Goal: Check status: Check status

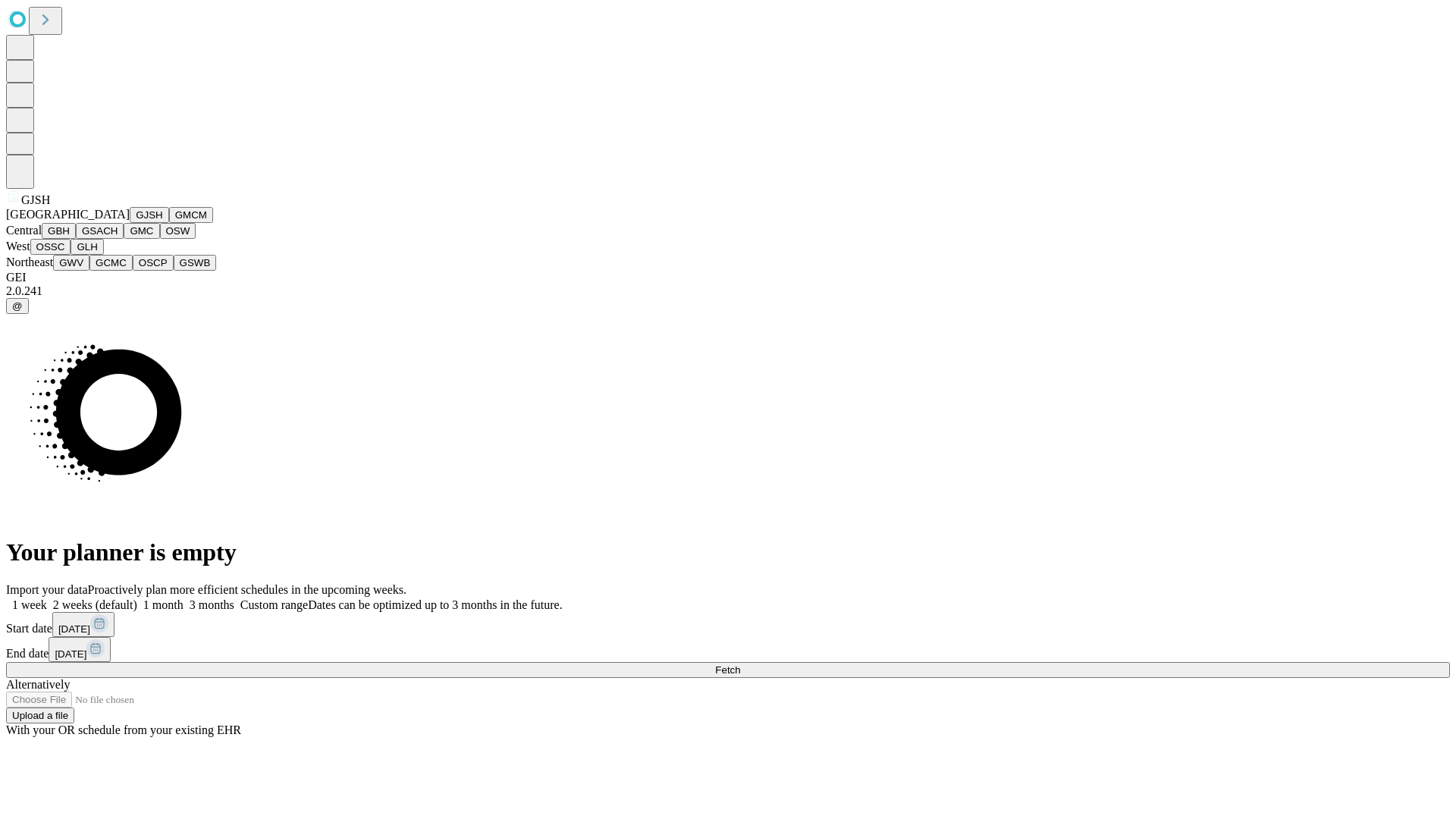
click at [130, 223] on button "GJSH" at bounding box center [150, 215] width 39 height 16
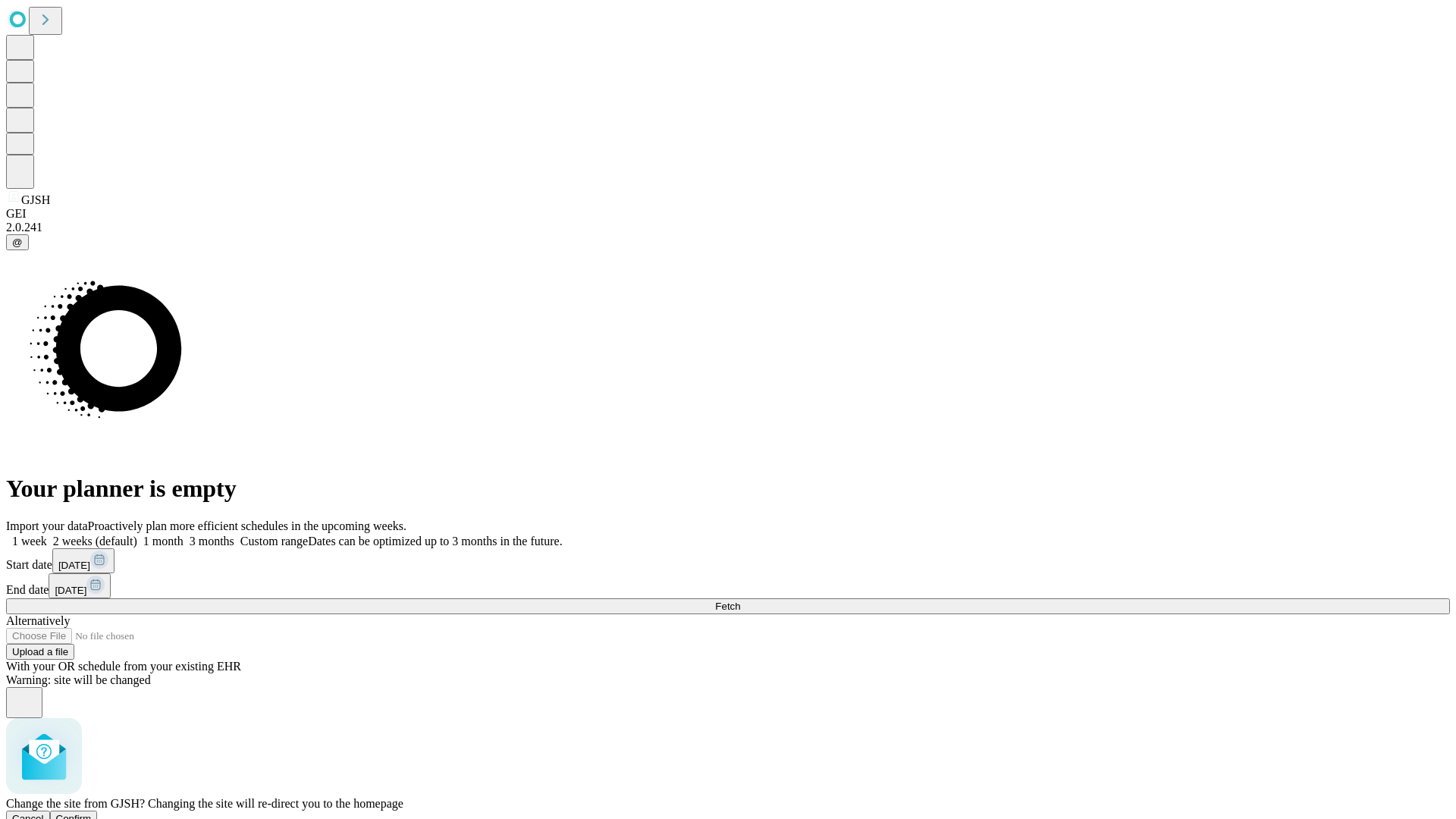
click at [92, 813] on span "Confirm" at bounding box center [74, 818] width 36 height 12
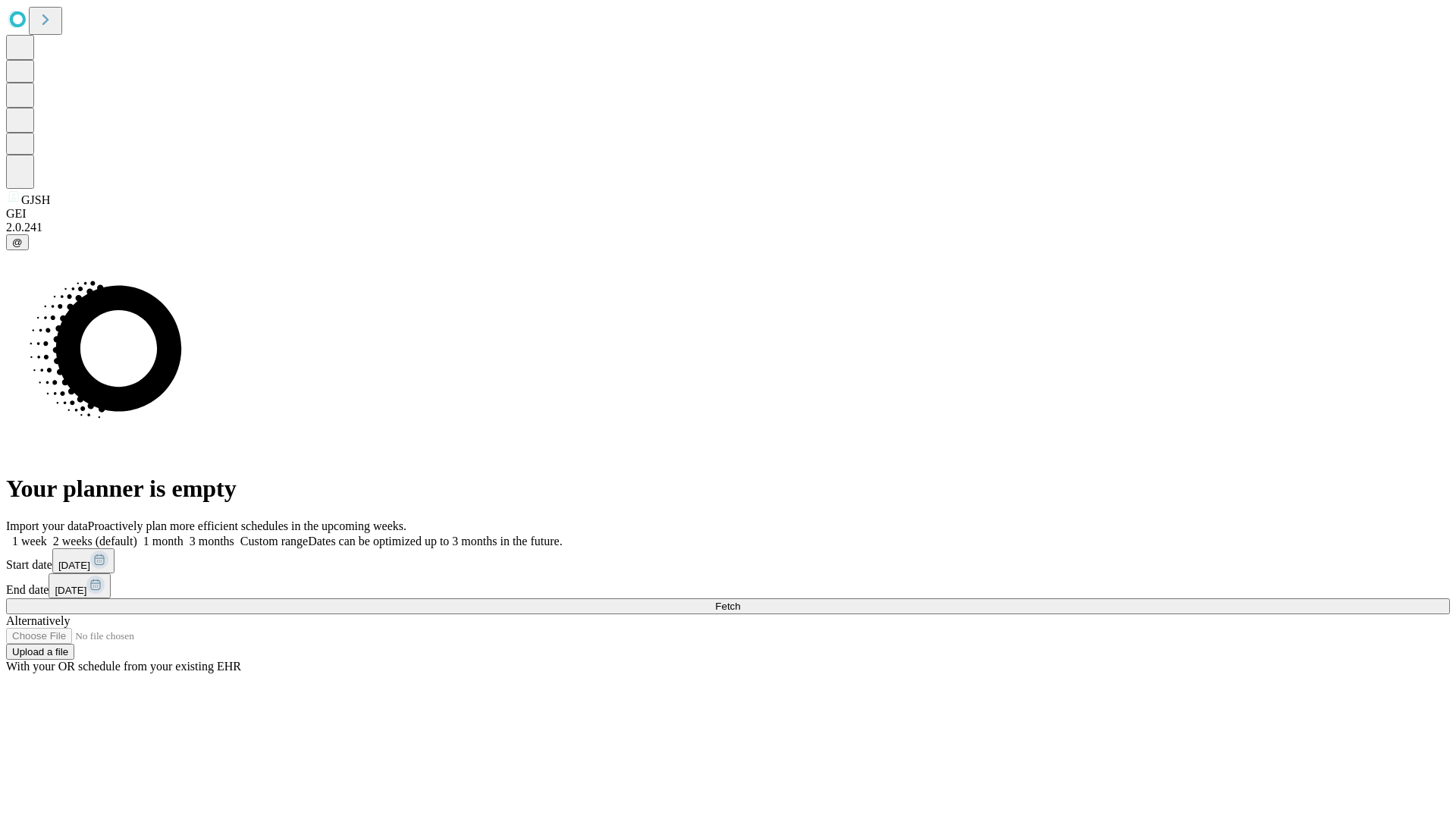
click at [47, 535] on label "1 week" at bounding box center [27, 541] width 41 height 13
click at [740, 601] on span "Fetch" at bounding box center [728, 606] width 25 height 12
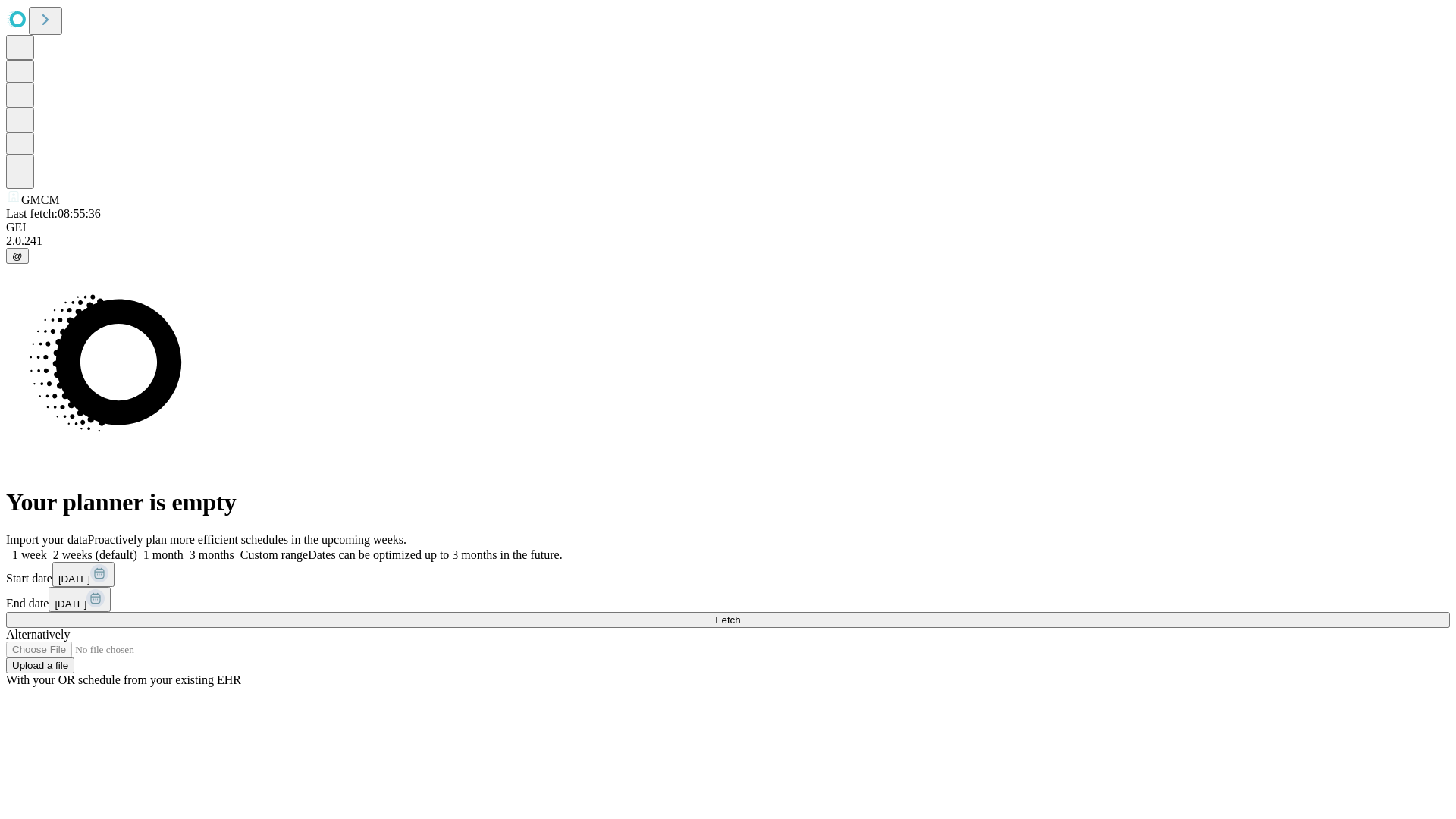
click at [47, 548] on label "1 week" at bounding box center [27, 554] width 41 height 13
click at [740, 614] on span "Fetch" at bounding box center [728, 620] width 25 height 12
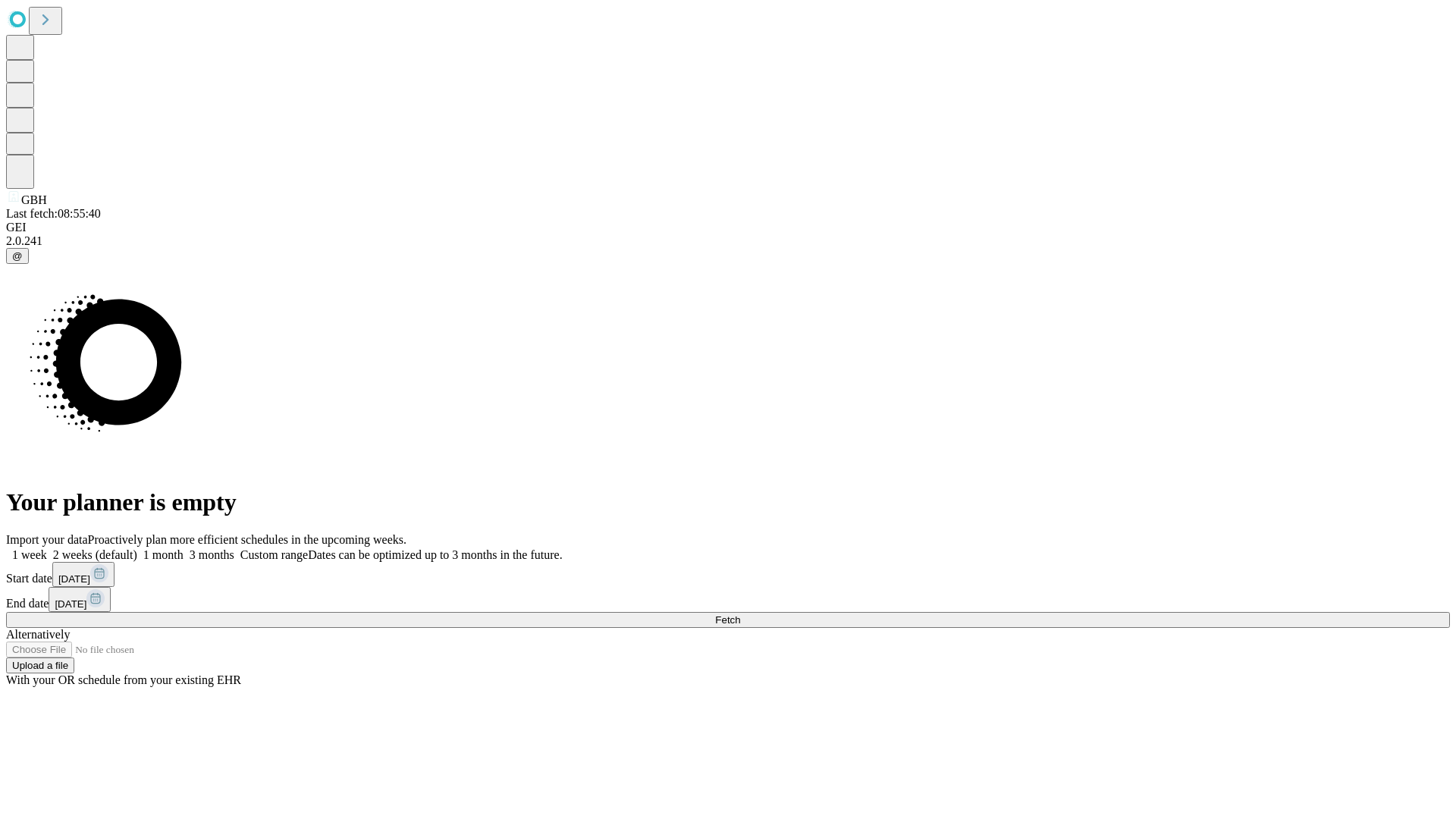
click at [47, 548] on label "1 week" at bounding box center [27, 554] width 41 height 13
click at [740, 614] on span "Fetch" at bounding box center [728, 620] width 25 height 12
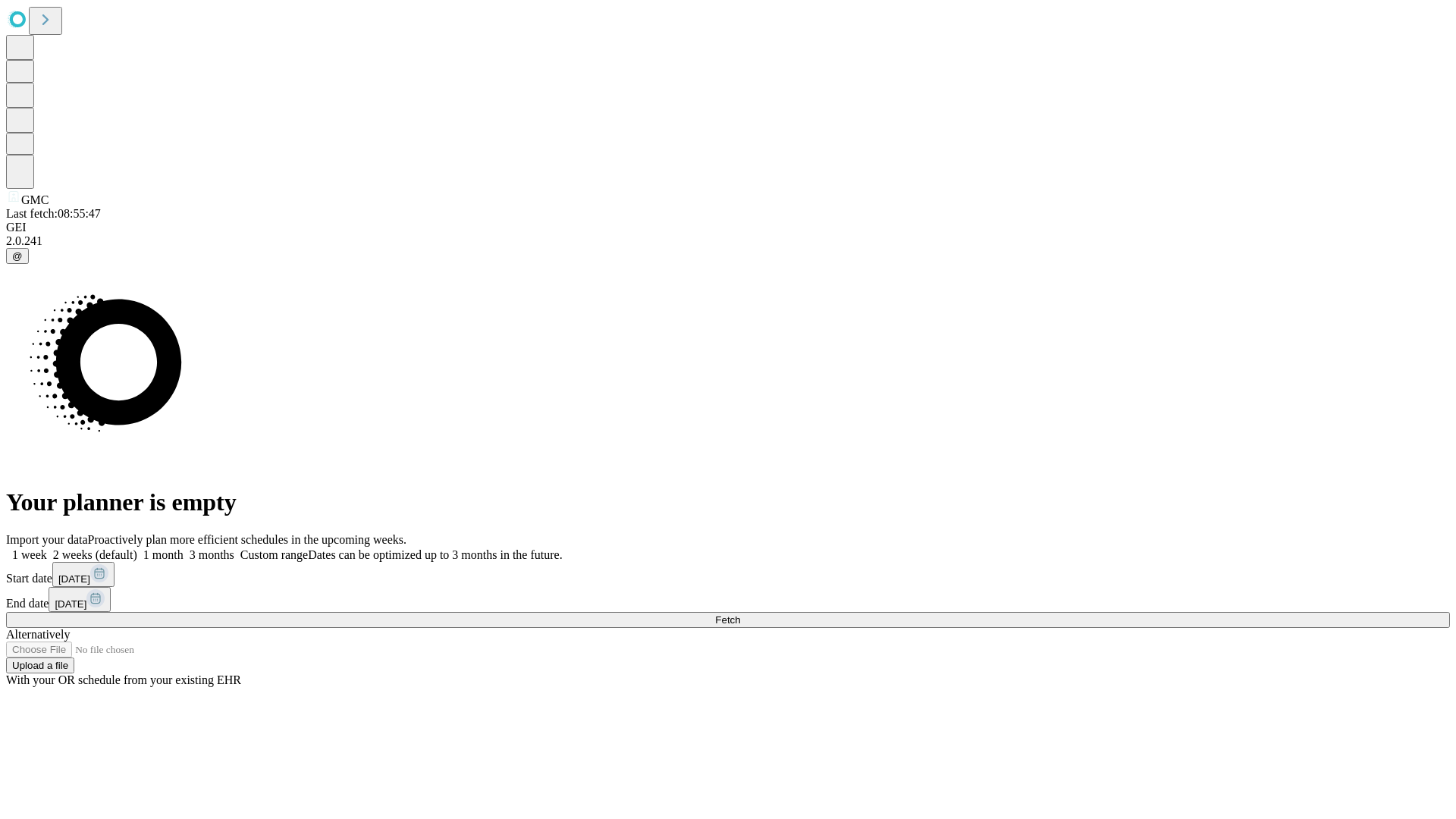
click at [47, 548] on label "1 week" at bounding box center [27, 554] width 41 height 13
click at [740, 614] on span "Fetch" at bounding box center [728, 620] width 25 height 12
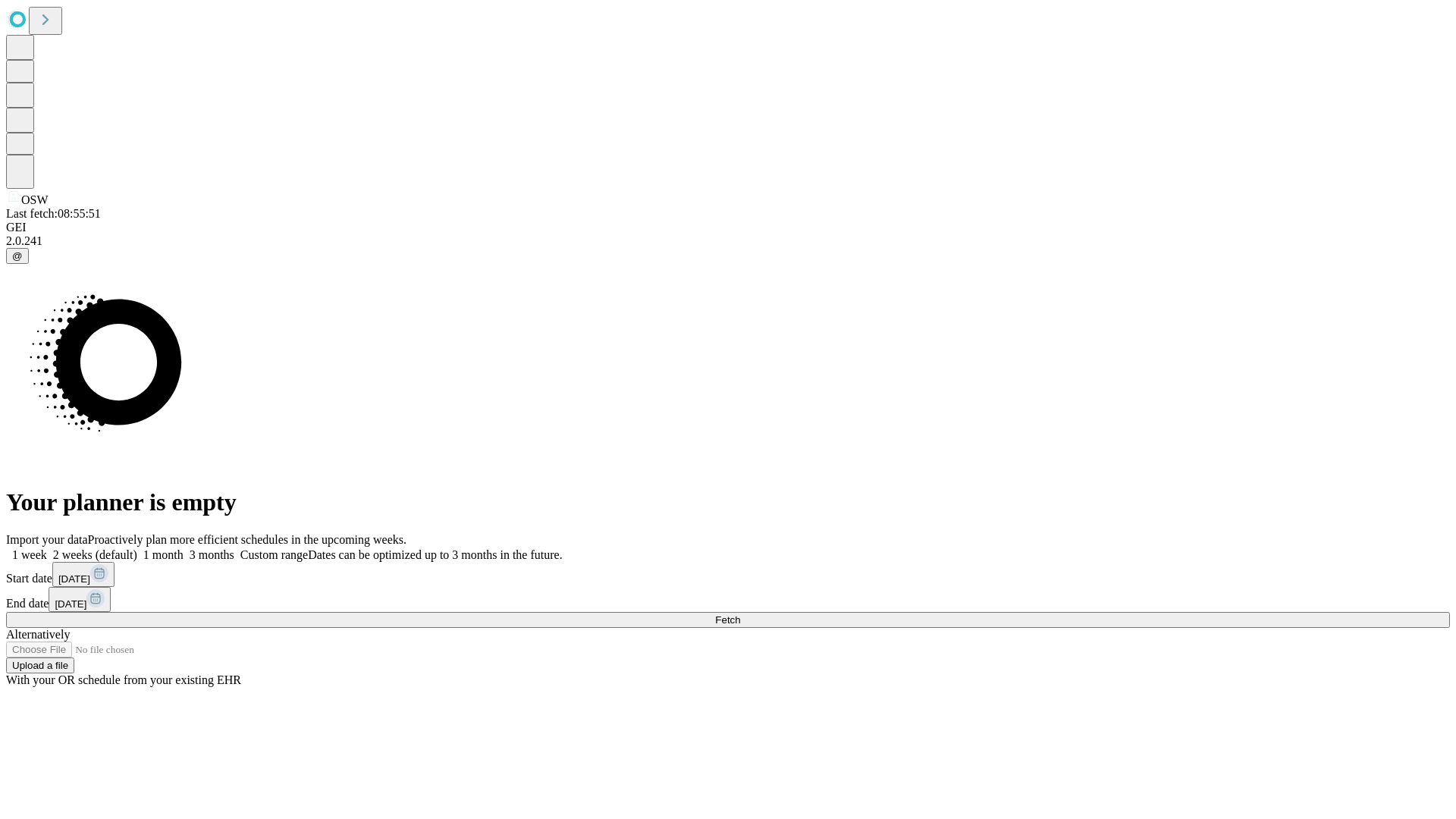
click at [740, 614] on span "Fetch" at bounding box center [728, 620] width 25 height 12
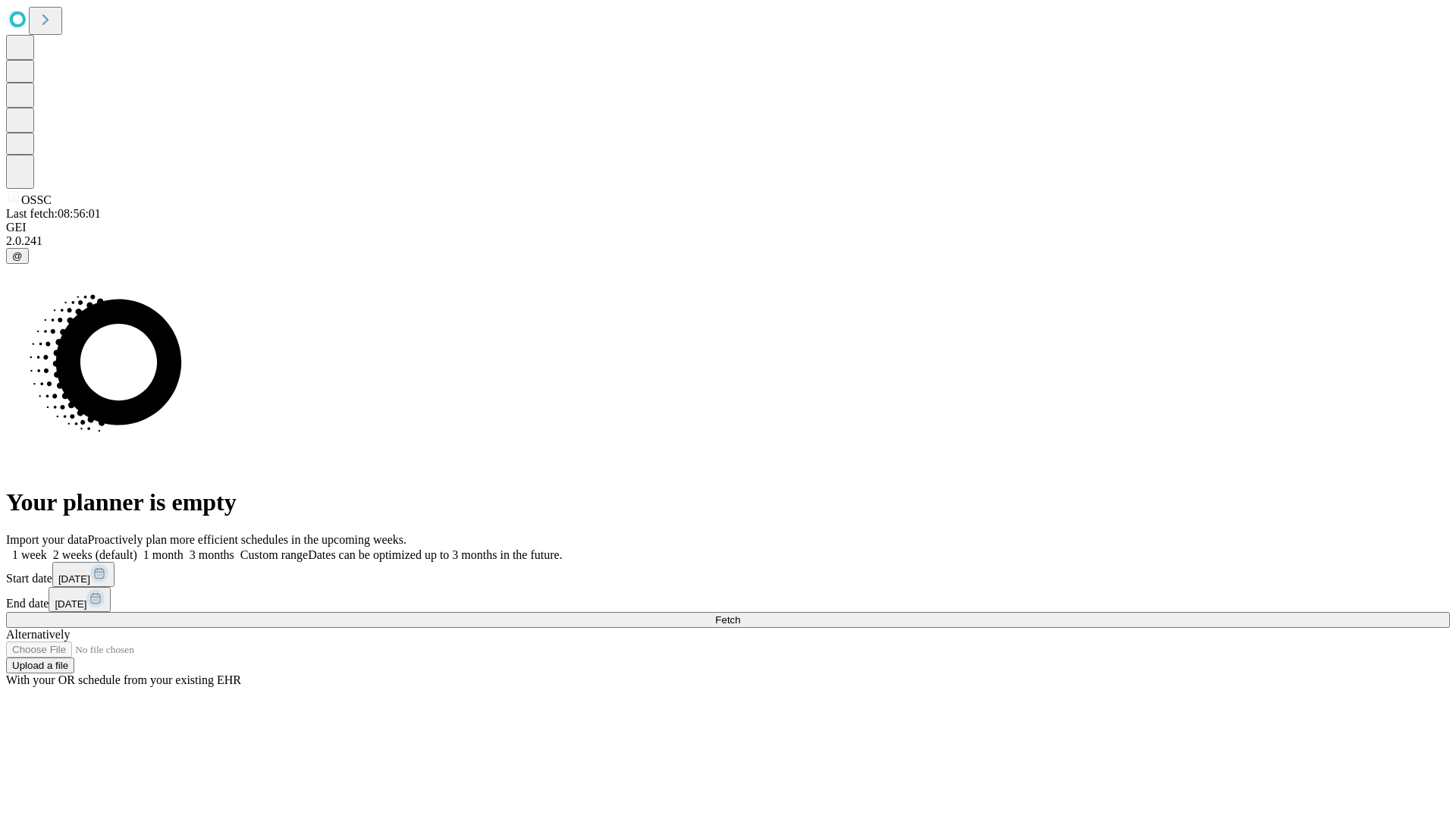
click at [47, 548] on label "1 week" at bounding box center [27, 554] width 41 height 13
click at [740, 614] on span "Fetch" at bounding box center [728, 620] width 25 height 12
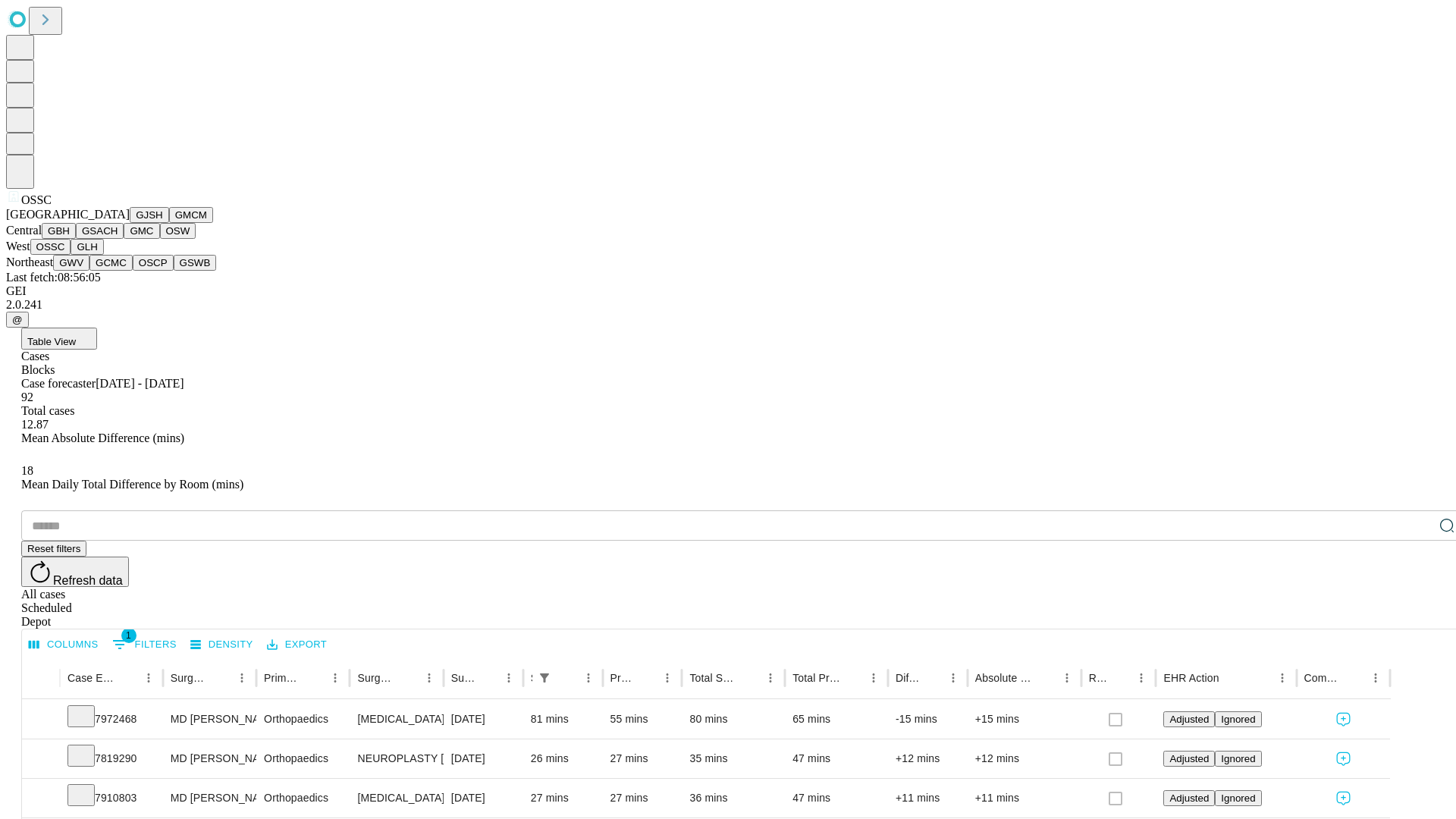
click at [103, 255] on button "GLH" at bounding box center [87, 247] width 32 height 16
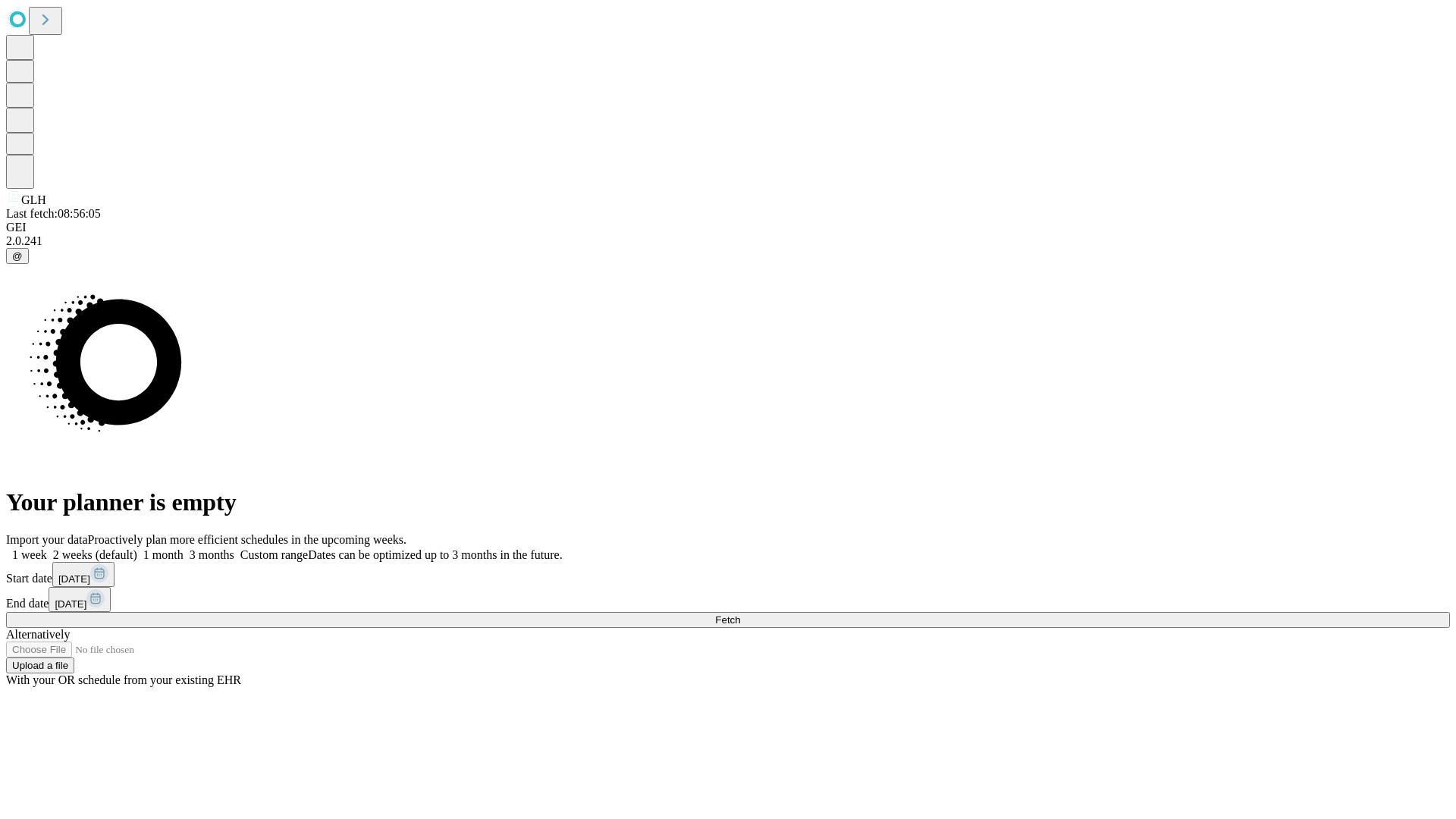
click at [47, 548] on label "1 week" at bounding box center [27, 554] width 41 height 13
click at [740, 614] on span "Fetch" at bounding box center [728, 620] width 25 height 12
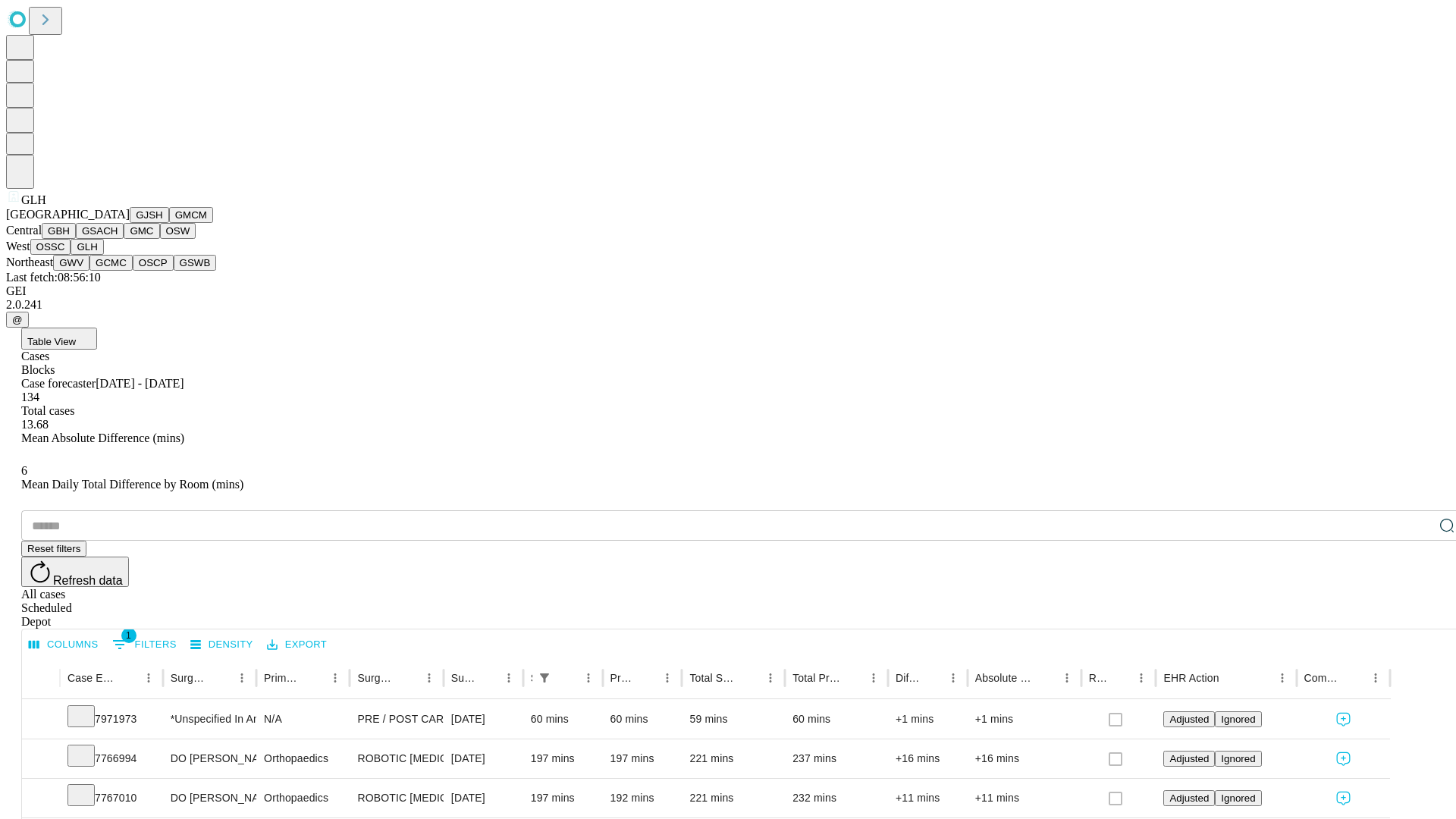
click at [90, 271] on button "GWV" at bounding box center [71, 263] width 37 height 16
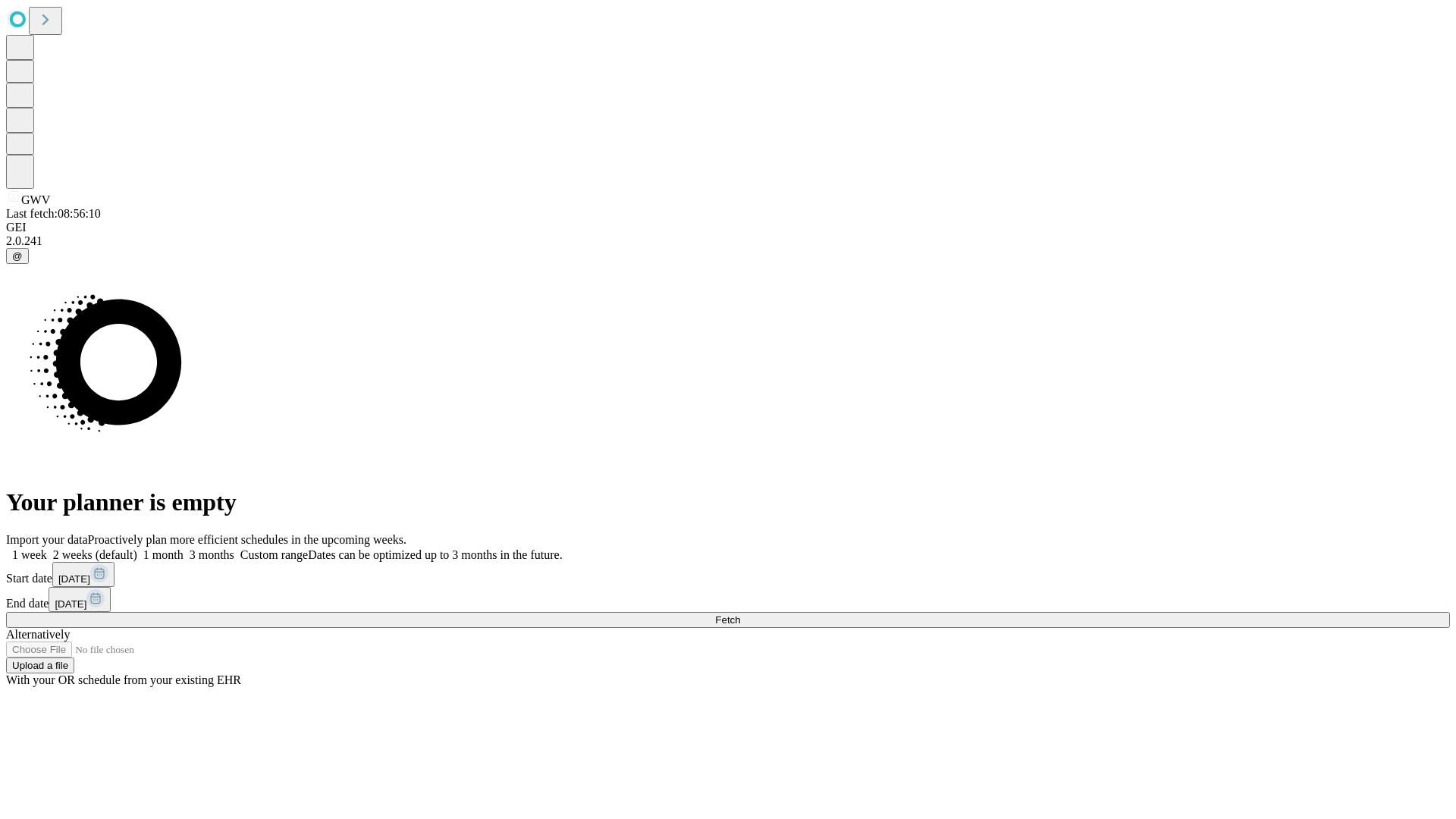
click at [47, 548] on label "1 week" at bounding box center [27, 554] width 41 height 13
click at [740, 614] on span "Fetch" at bounding box center [728, 620] width 25 height 12
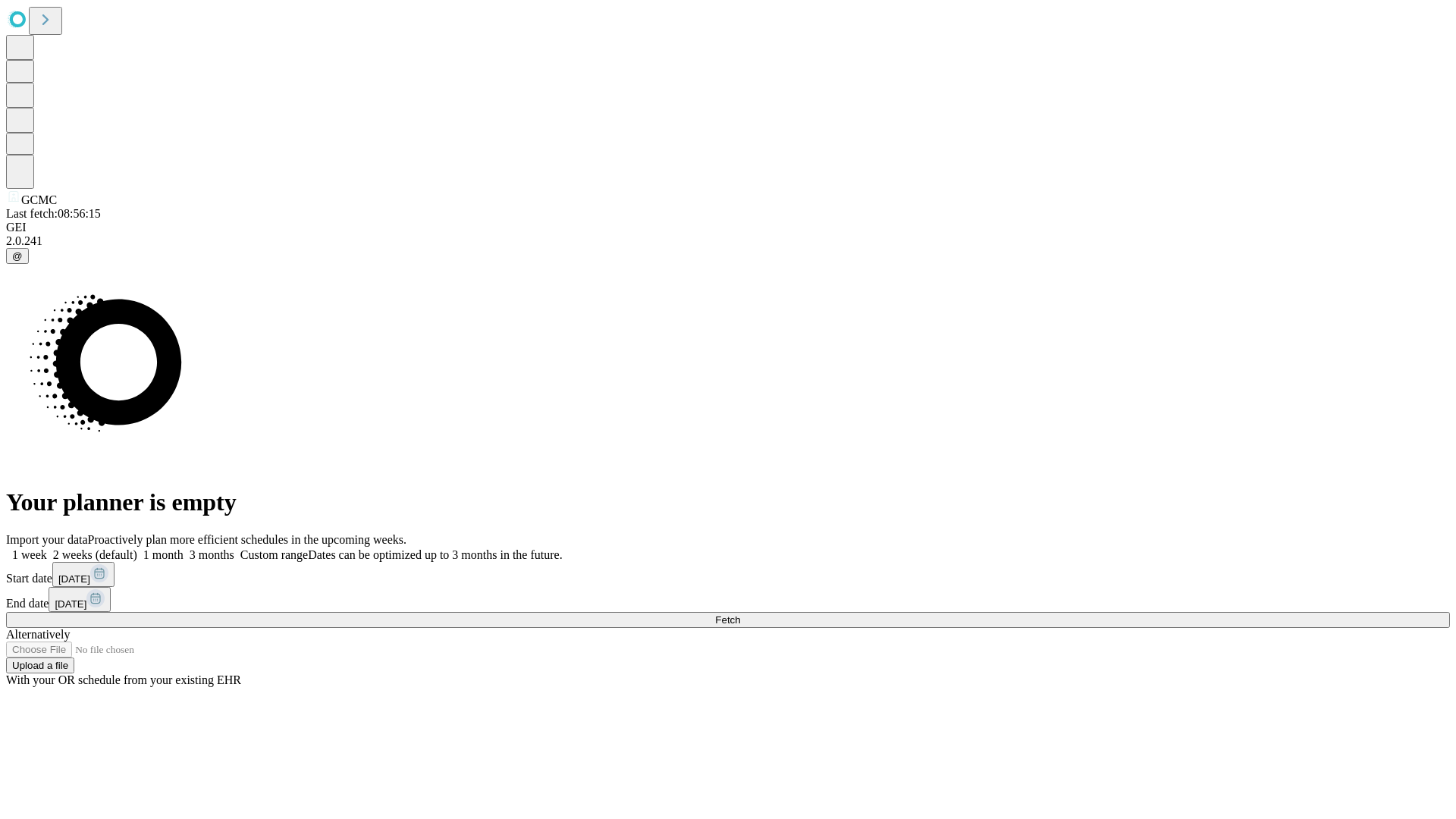
click at [740, 614] on span "Fetch" at bounding box center [728, 620] width 25 height 12
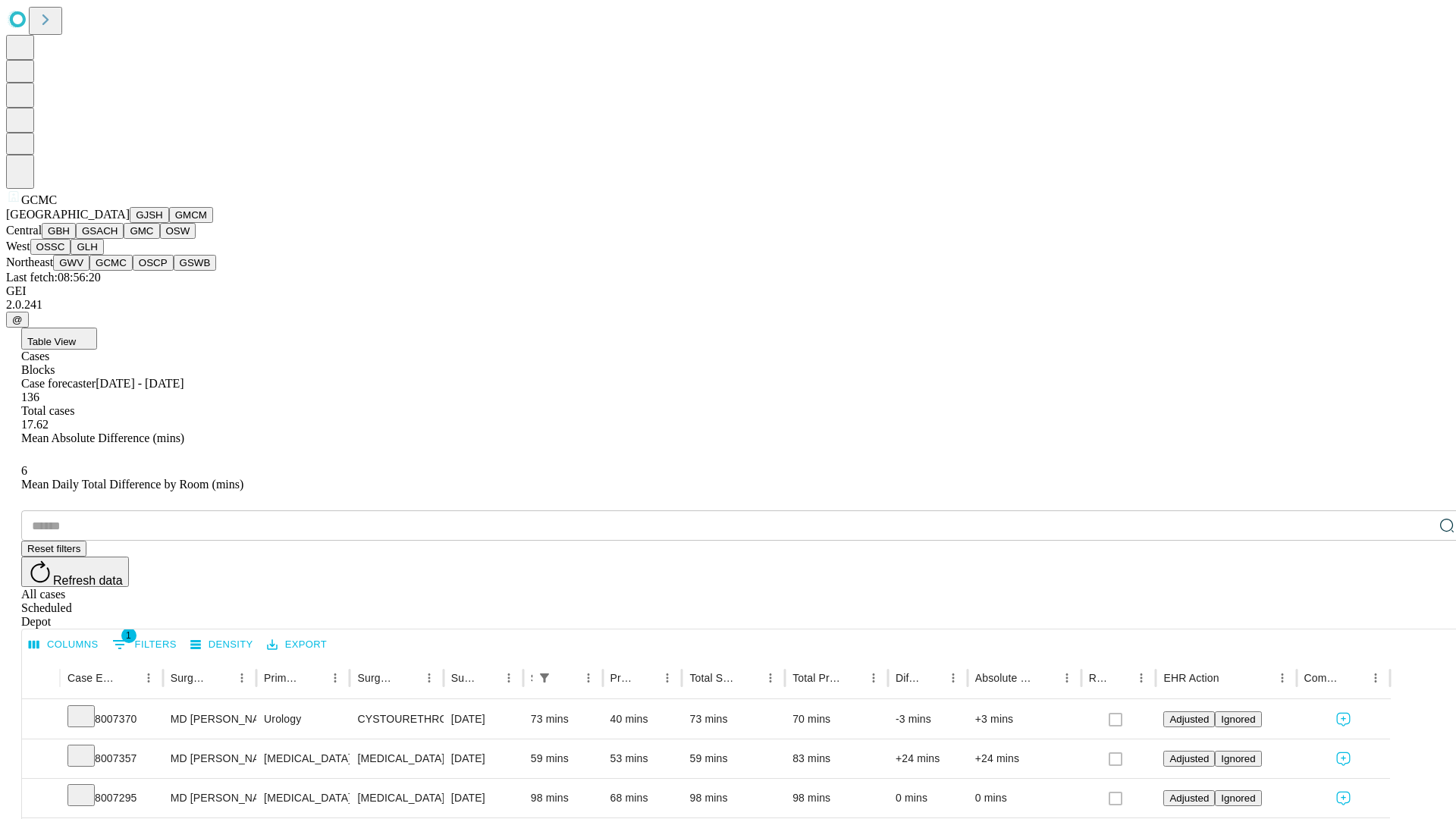
click at [133, 271] on button "OSCP" at bounding box center [153, 263] width 41 height 16
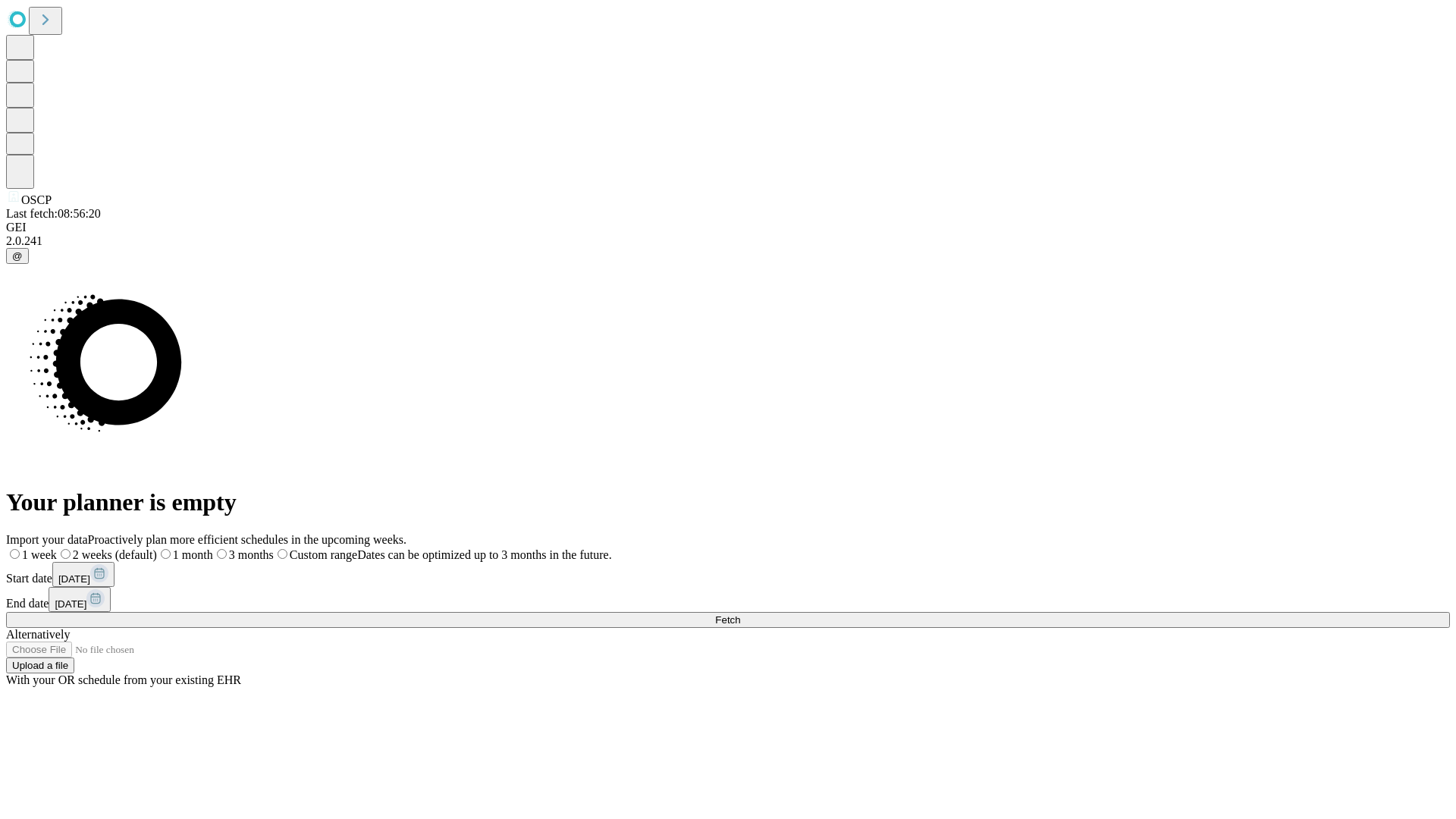
click at [740, 614] on span "Fetch" at bounding box center [728, 620] width 25 height 12
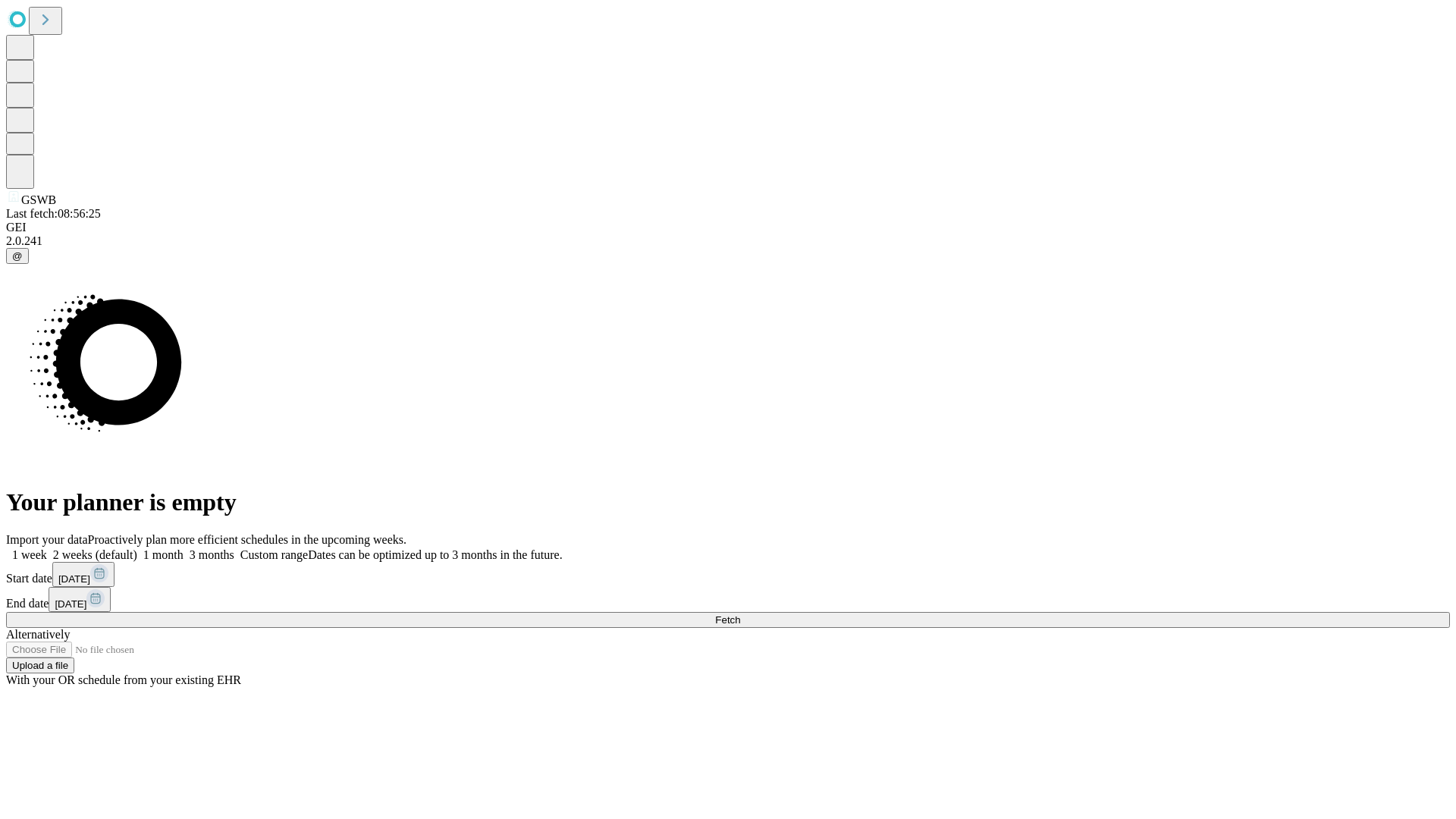
click at [47, 548] on label "1 week" at bounding box center [27, 554] width 41 height 13
click at [740, 614] on span "Fetch" at bounding box center [728, 620] width 25 height 12
